Goal: Contribute content: Contribute content

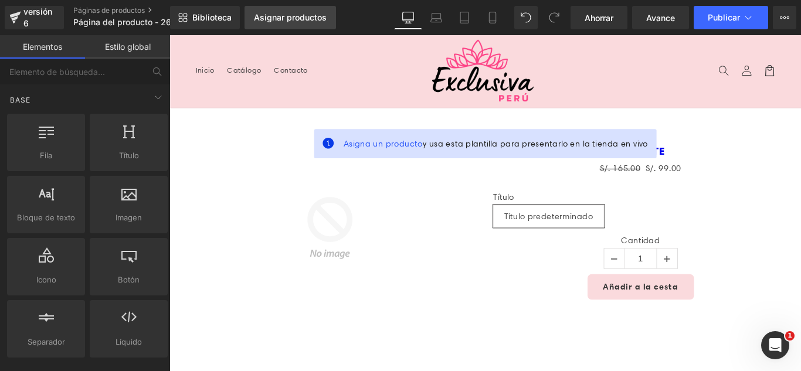
click at [297, 23] on link "Asignar productos" at bounding box center [291, 17] width 92 height 23
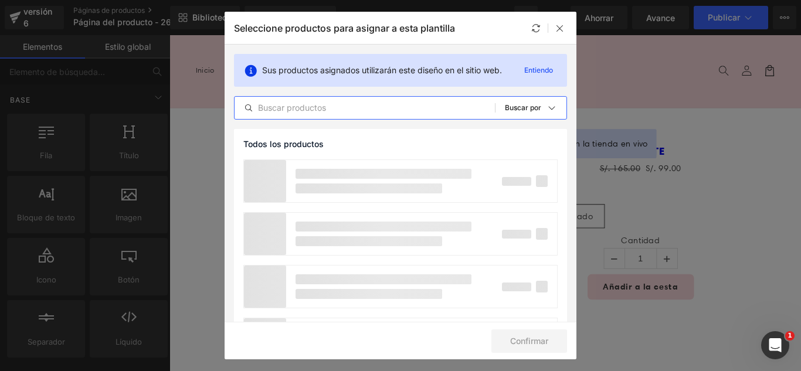
click at [369, 109] on input "text" at bounding box center [365, 108] width 260 height 14
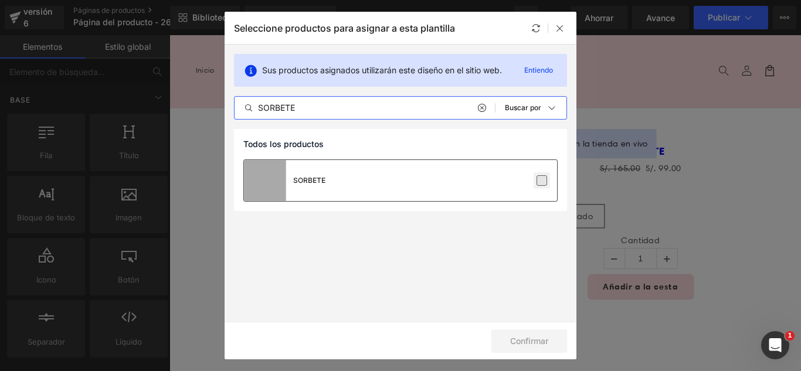
type input "SORBETE"
click at [539, 181] on label at bounding box center [542, 180] width 11 height 11
click at [542, 181] on input "checkbox" at bounding box center [542, 181] width 0 height 0
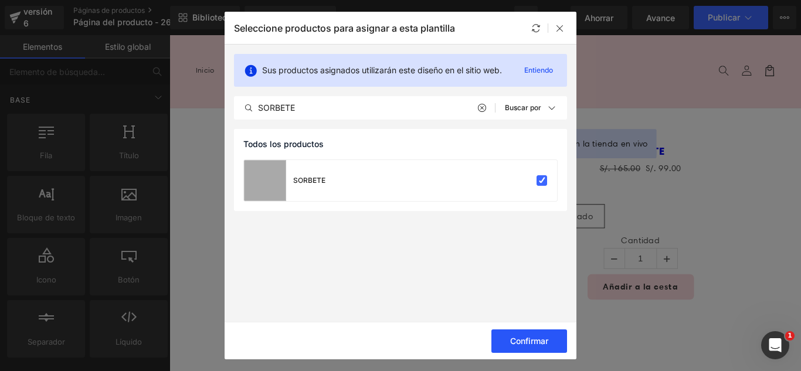
click at [541, 343] on font "Confirmar" at bounding box center [529, 341] width 38 height 10
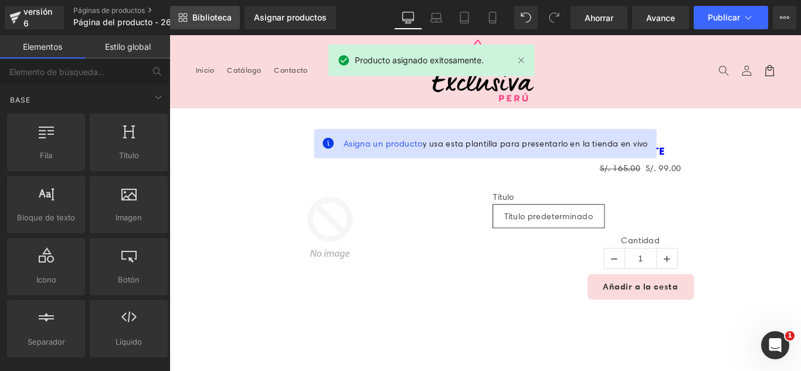
click at [199, 16] on font "Biblioteca" at bounding box center [211, 17] width 39 height 10
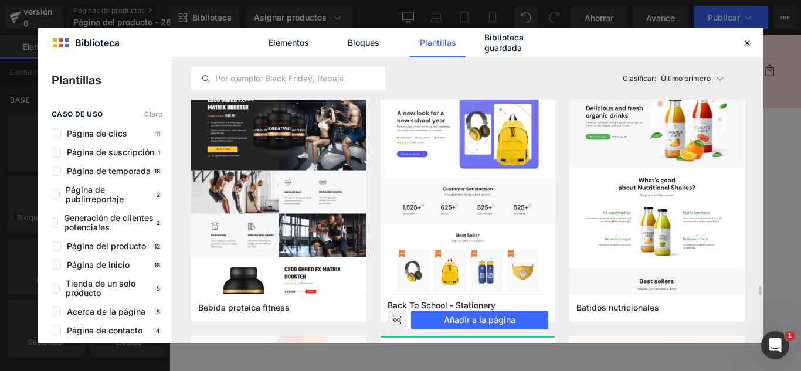
scroll to position [3227, 0]
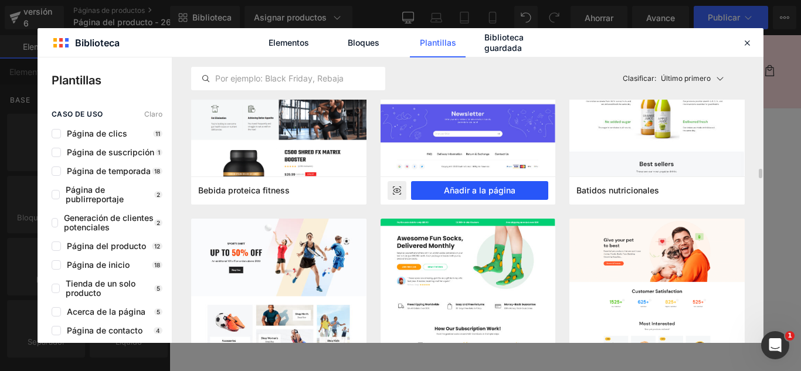
click at [485, 192] on font "Añadir a la página" at bounding box center [480, 190] width 72 height 10
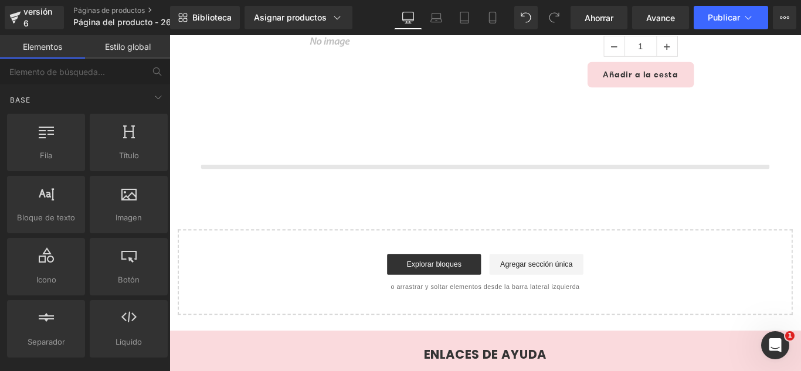
scroll to position [279, 0]
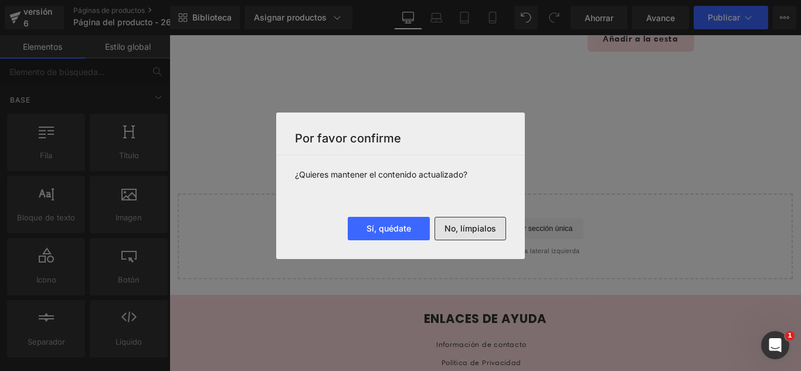
click at [489, 226] on font "No, límpialos" at bounding box center [471, 229] width 52 height 10
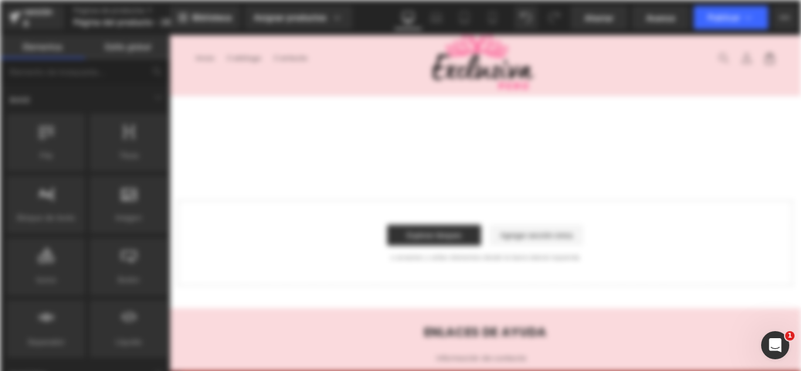
scroll to position [0, 0]
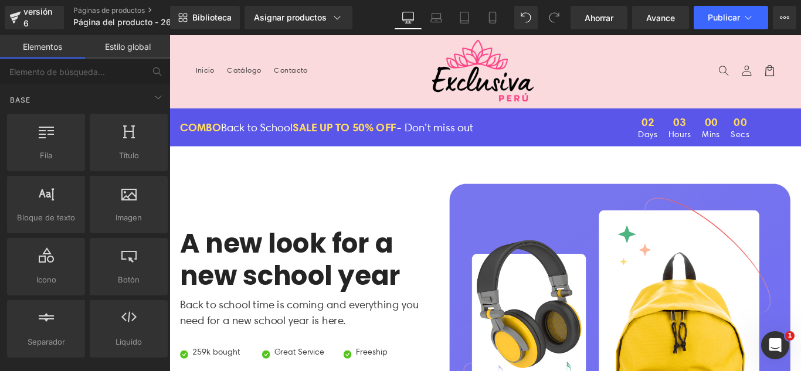
click at [341, 103] on header "Menú Inicio Catálogo Contacto Iniciar sesión Inicio Catálogo Contacto [GEOGRAPH…" at bounding box center [525, 76] width 710 height 82
click at [352, 49] on header "Menú Inicio Catálogo Contacto Iniciar sesión Inicio Catálogo Contacto [GEOGRAPH…" at bounding box center [525, 76] width 710 height 82
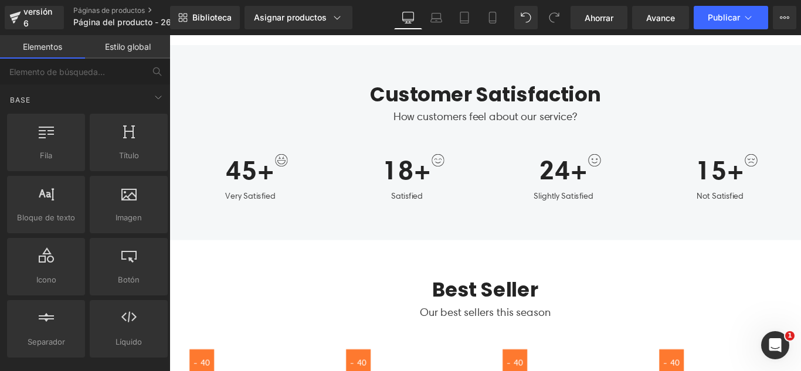
scroll to position [704, 0]
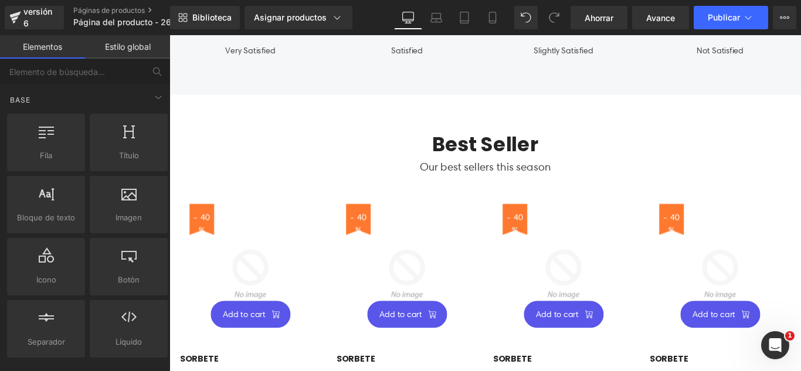
click at [301, 108] on div "Best Seller Heading Our best sellers this season Text Block Row - 40 % (P) Imag…" at bounding box center [525, 329] width 710 height 455
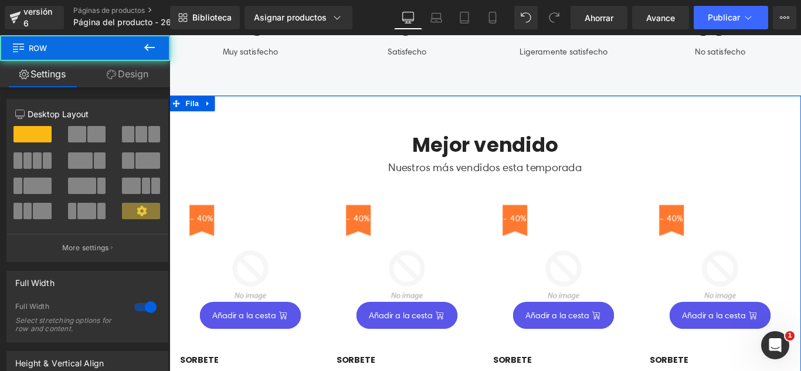
scroll to position [705, 0]
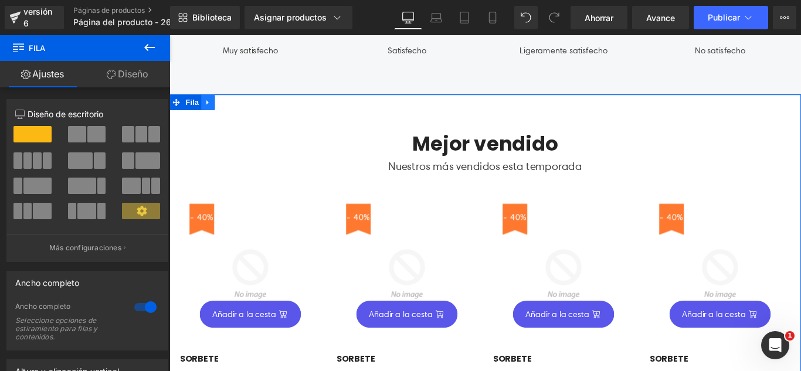
click at [209, 113] on icon at bounding box center [213, 110] width 8 height 9
click at [239, 109] on icon at bounding box center [243, 111] width 8 height 8
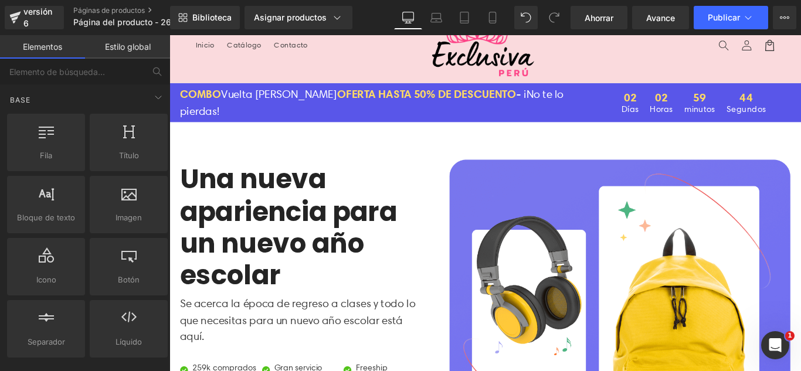
scroll to position [0, 0]
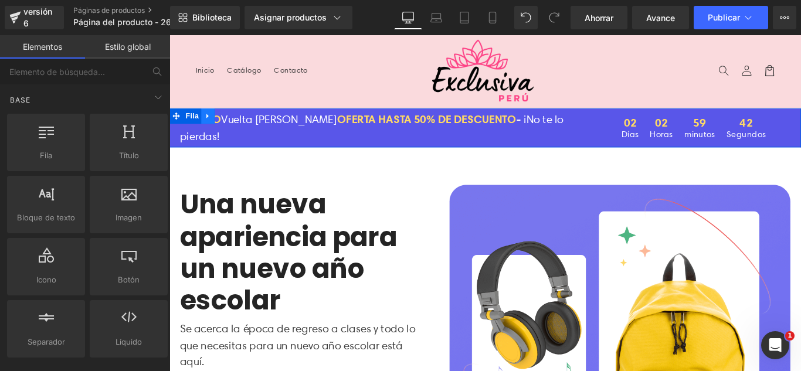
click at [211, 126] on icon at bounding box center [212, 126] width 2 height 5
click at [239, 126] on icon at bounding box center [243, 126] width 8 height 9
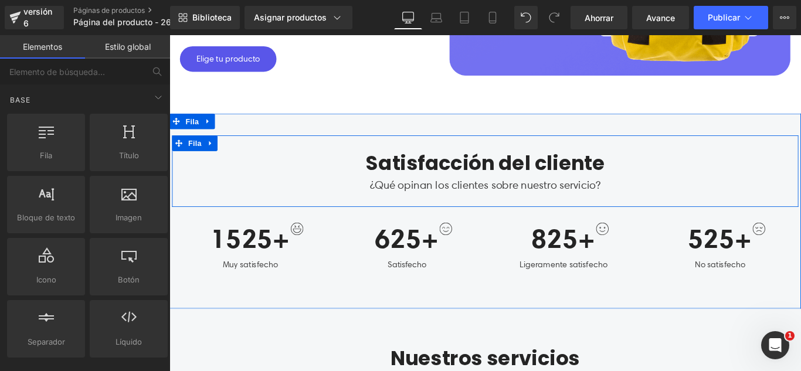
scroll to position [528, 0]
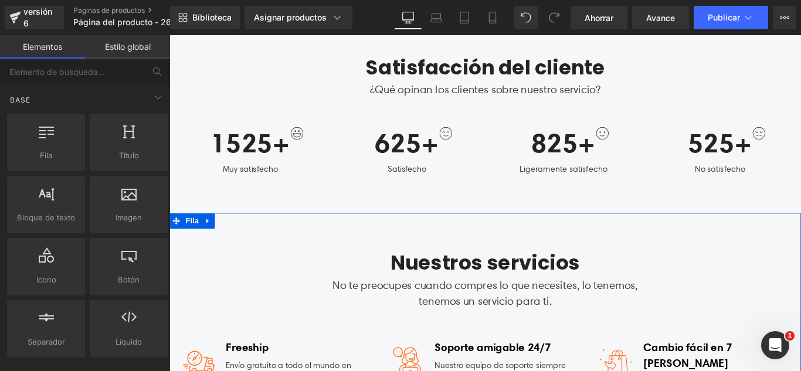
click at [211, 246] on icon at bounding box center [213, 243] width 8 height 9
click at [240, 242] on icon at bounding box center [243, 243] width 8 height 9
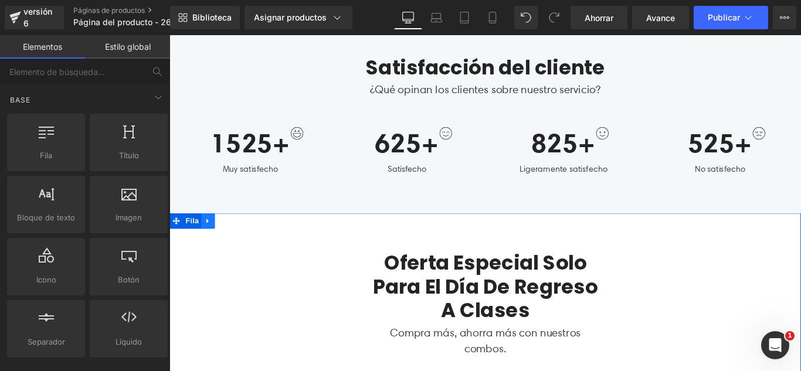
click at [211, 246] on icon at bounding box center [213, 243] width 8 height 9
click at [239, 244] on icon at bounding box center [243, 244] width 8 height 8
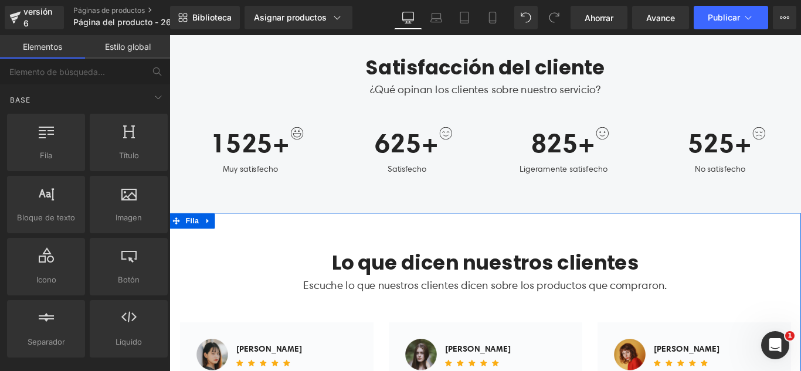
click at [209, 244] on icon at bounding box center [213, 243] width 8 height 9
click at [239, 242] on icon at bounding box center [243, 244] width 8 height 8
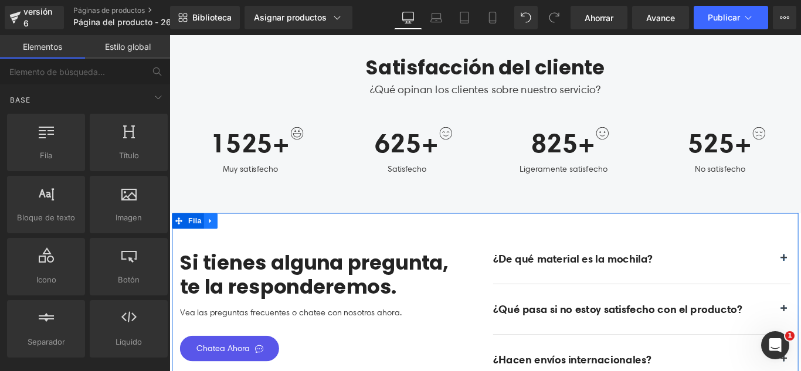
click at [213, 251] on link at bounding box center [215, 244] width 15 height 18
click at [242, 245] on icon at bounding box center [246, 244] width 8 height 8
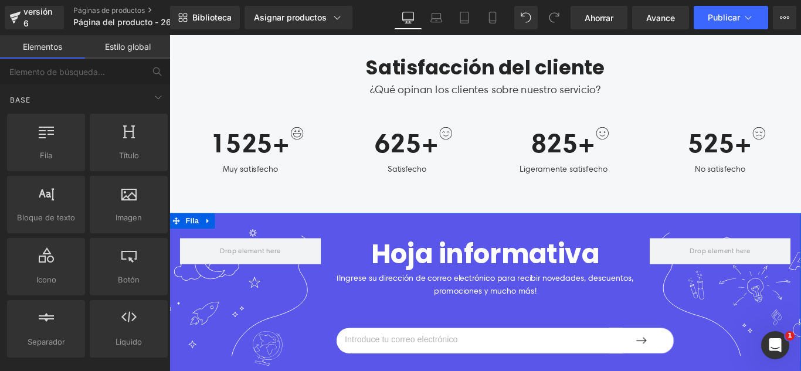
click at [212, 245] on link at bounding box center [212, 244] width 15 height 18
click at [239, 245] on icon at bounding box center [243, 243] width 8 height 9
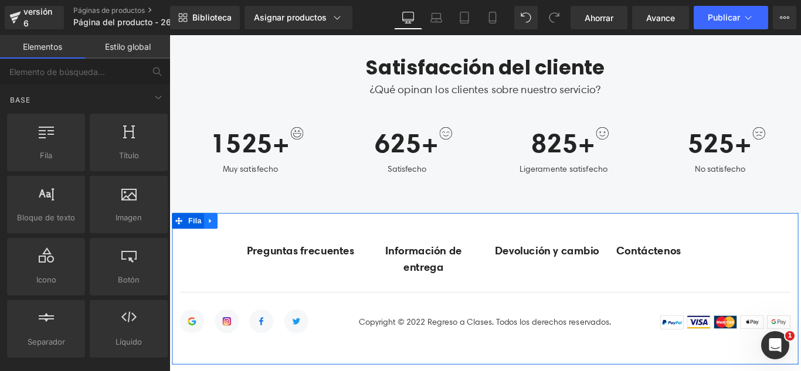
click at [219, 246] on link at bounding box center [215, 244] width 15 height 18
click at [243, 245] on icon at bounding box center [246, 244] width 8 height 8
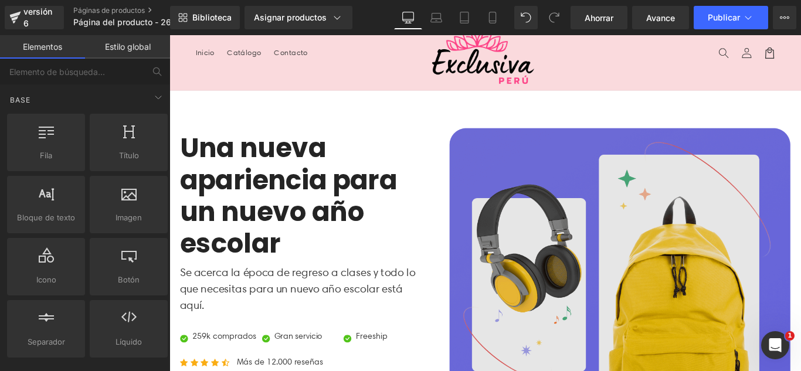
scroll to position [0, 0]
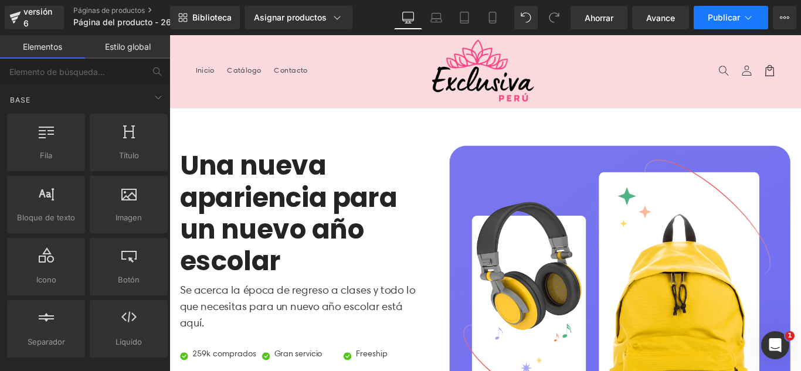
click at [741, 19] on button "Publicar" at bounding box center [731, 17] width 75 height 23
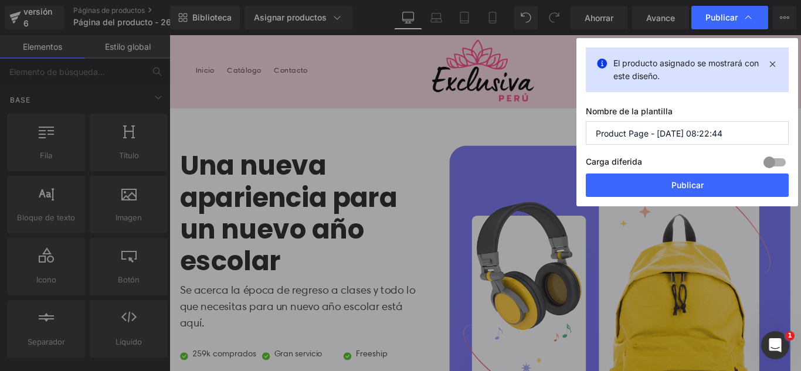
click at [732, 134] on input "Product Page - [DATE] 08:22:44" at bounding box center [687, 132] width 203 height 23
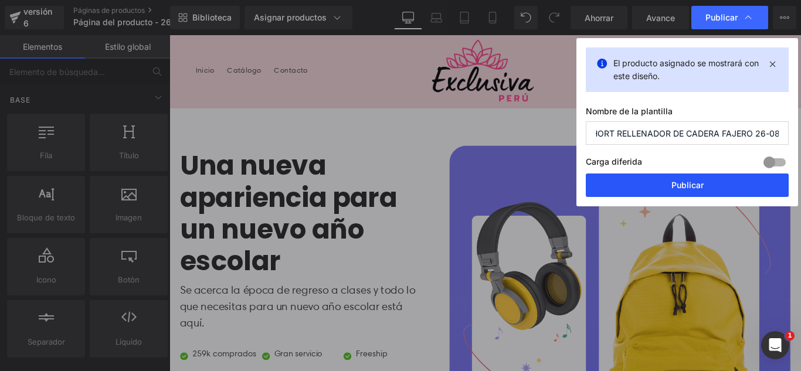
type input "SHORT RELLENADOR DE CADERA FAJERO 26-08"
click at [718, 188] on button "Publicar" at bounding box center [687, 185] width 203 height 23
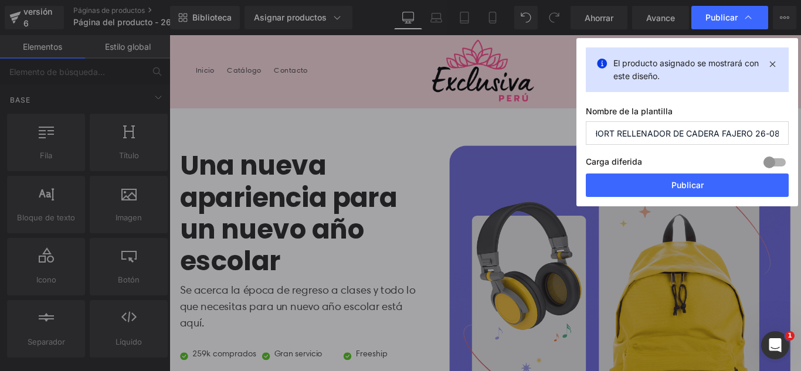
scroll to position [0, 0]
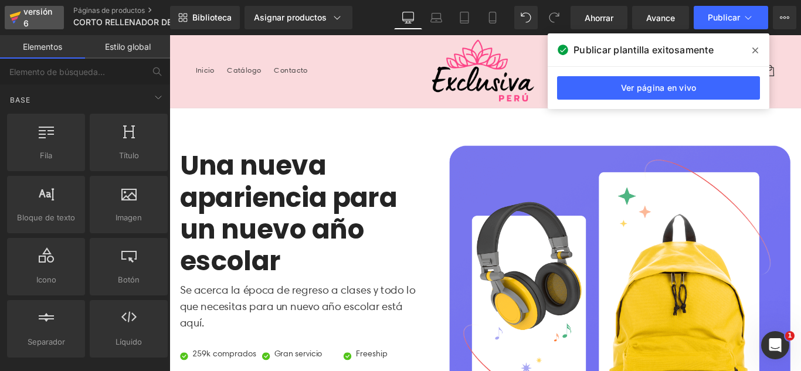
click at [25, 12] on font "versión 6" at bounding box center [37, 17] width 29 height 22
